Goal: Find specific page/section: Find specific page/section

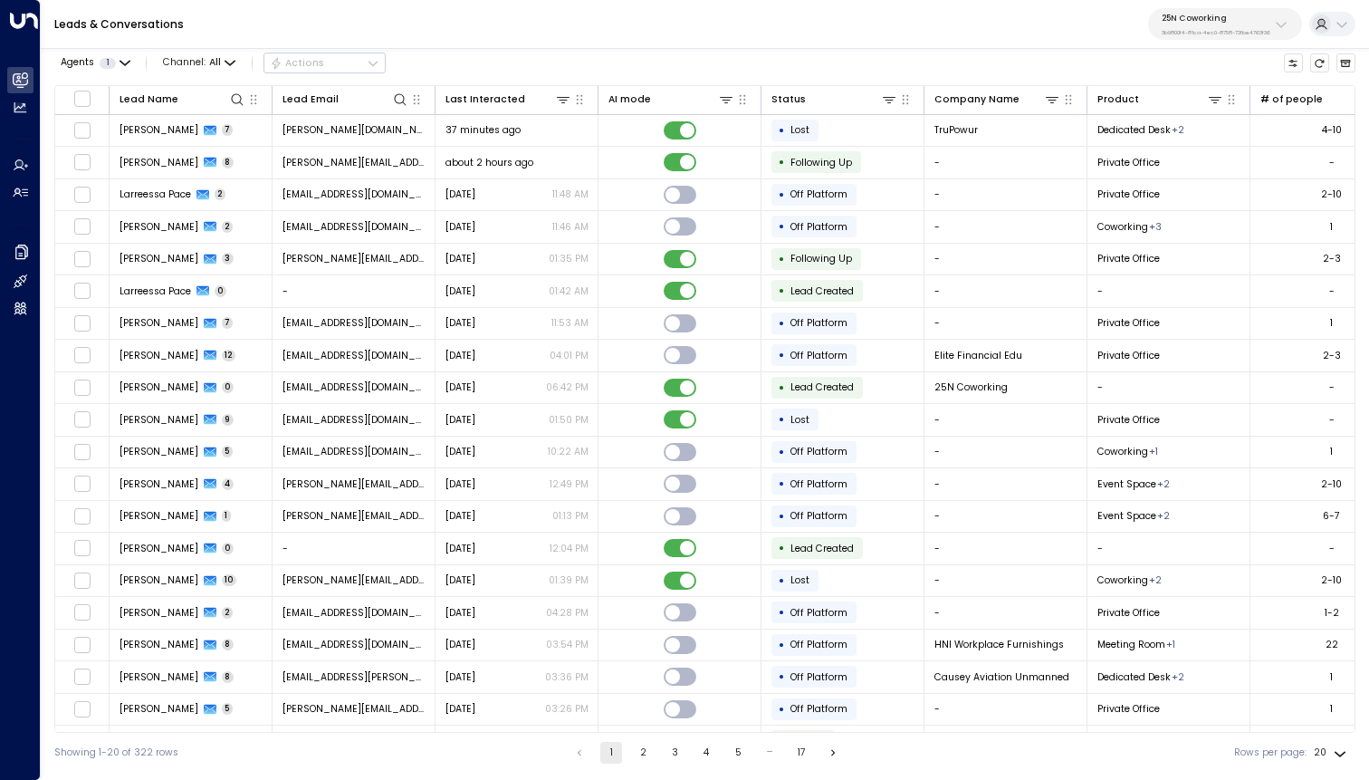
click at [1202, 27] on div "25N Coworking 3b9800f4-81ca-4ec0-8758-72fbe4763f36" at bounding box center [1216, 25] width 109 height 24
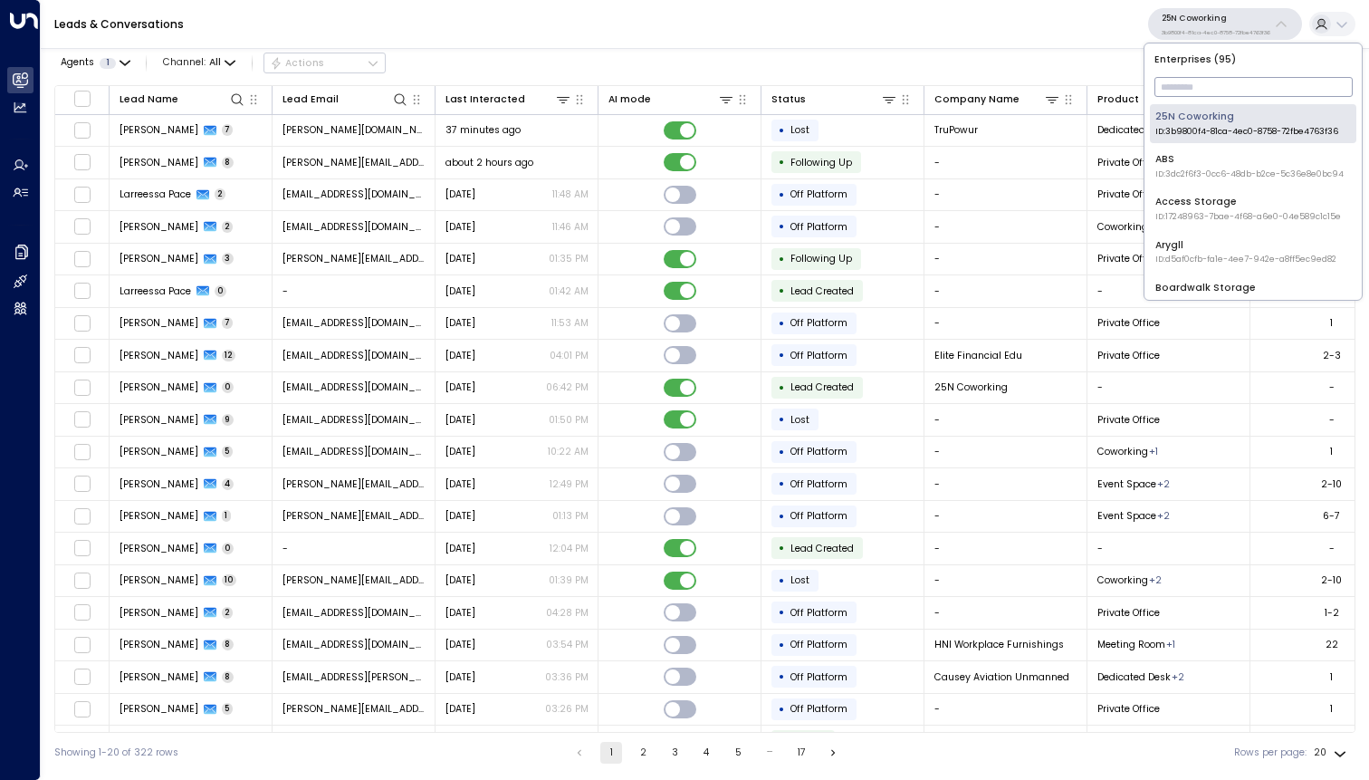
click at [1181, 91] on input "text" at bounding box center [1254, 86] width 198 height 29
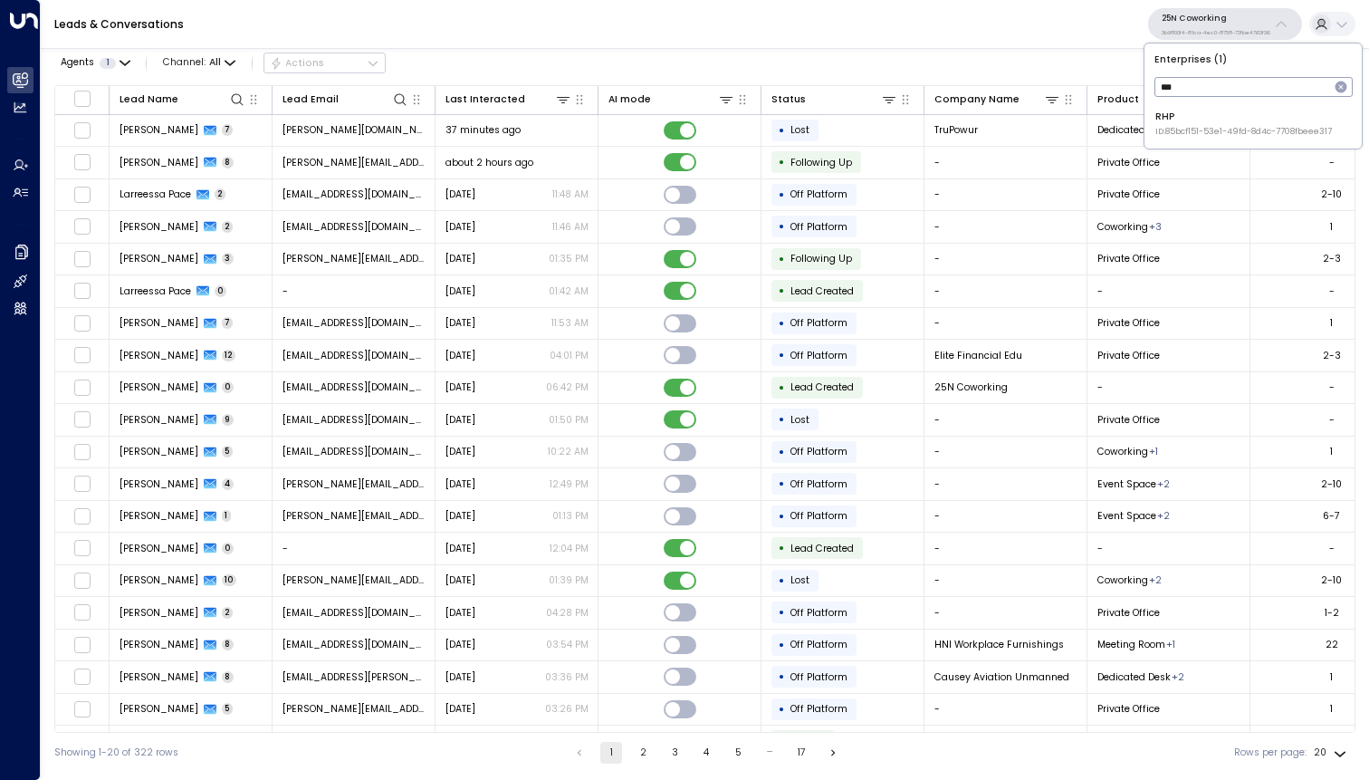
type input "***"
click at [1220, 120] on div "RHP ID: 85bcf151-53e1-49fd-8d4c-7708fbeee317" at bounding box center [1243, 124] width 177 height 28
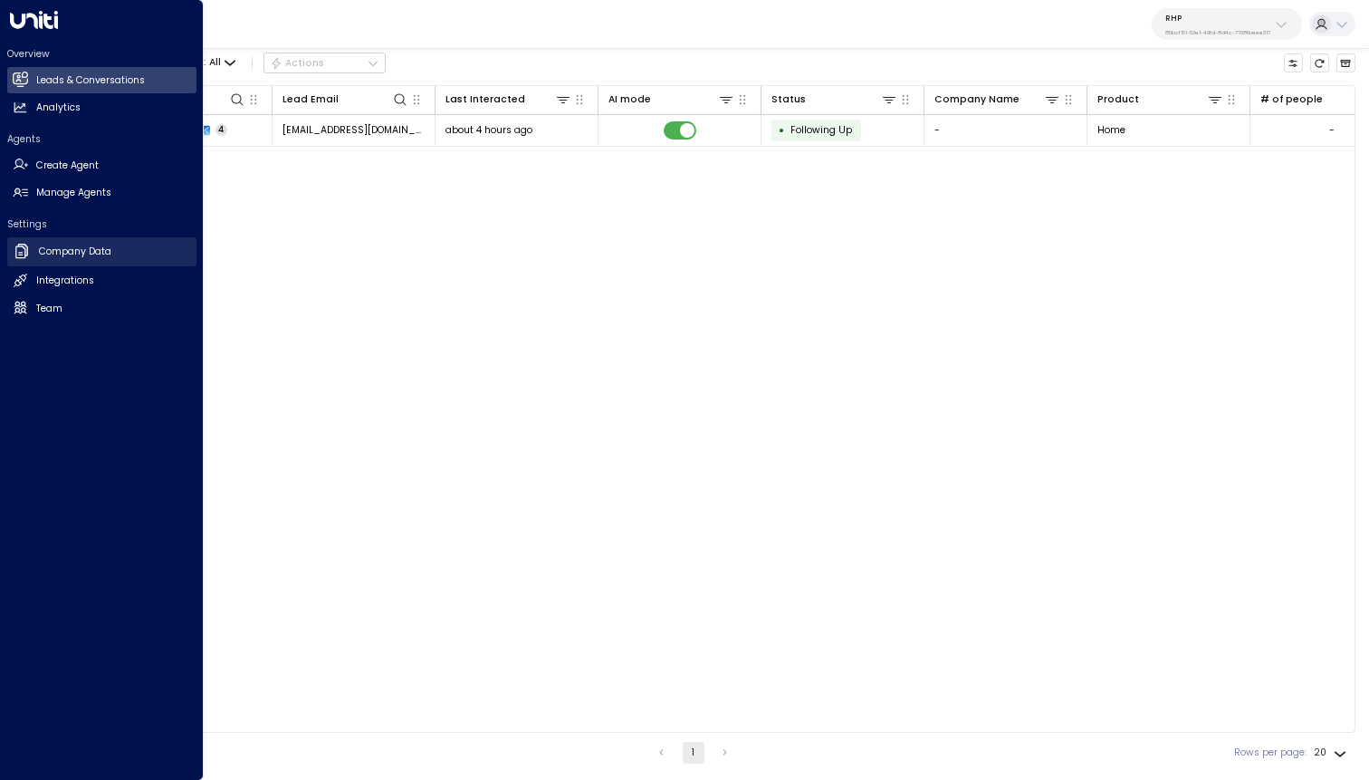
click at [87, 246] on h2 "Company Data" at bounding box center [75, 251] width 72 height 14
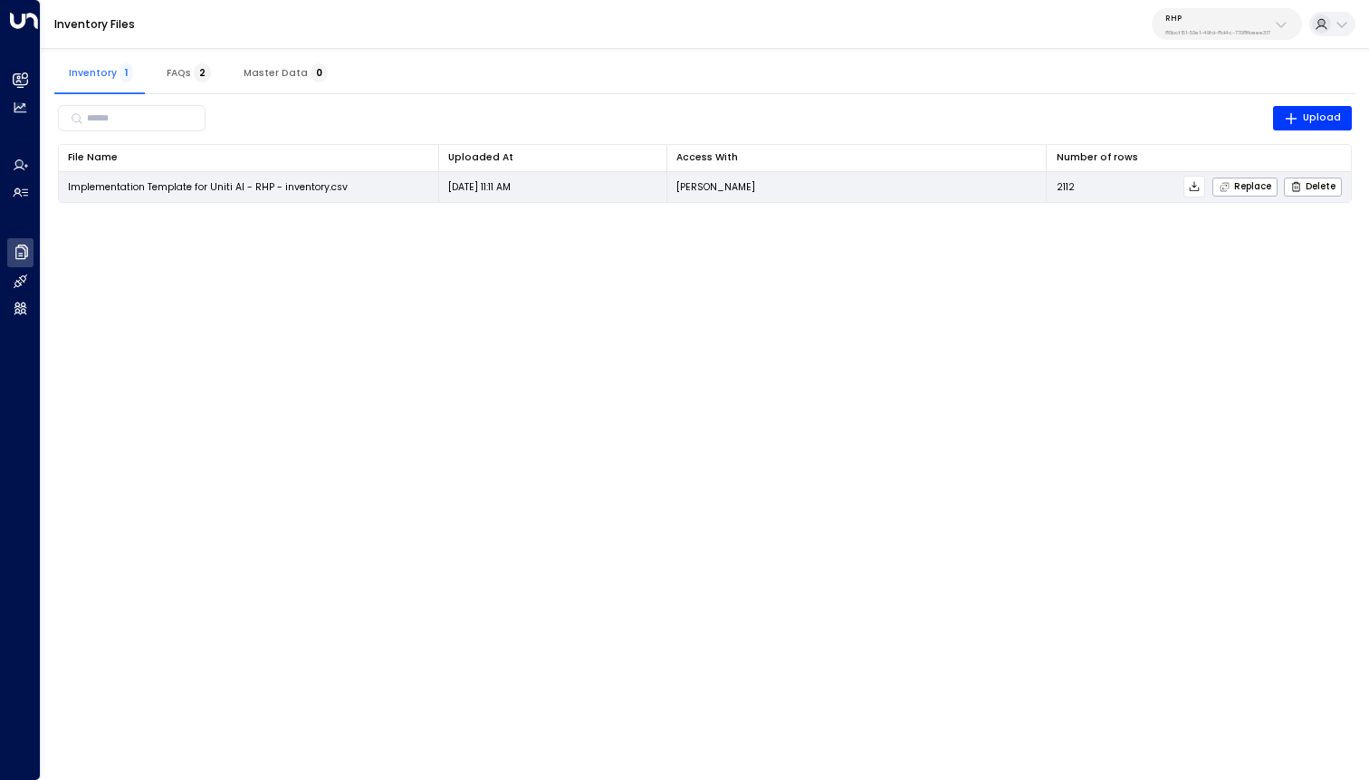
click at [1193, 187] on icon at bounding box center [1194, 186] width 13 height 13
